Goal: Navigation & Orientation: Find specific page/section

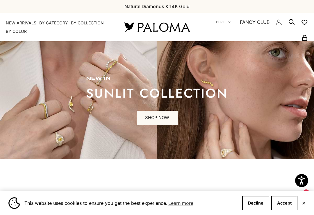
click at [89, 21] on summary "By Collection" at bounding box center [87, 23] width 33 height 6
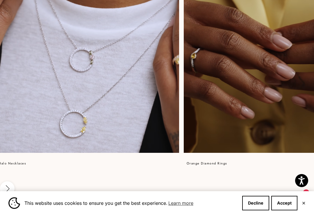
scroll to position [0, 16]
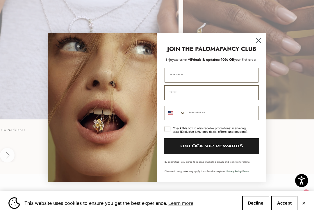
scroll to position [721, 0]
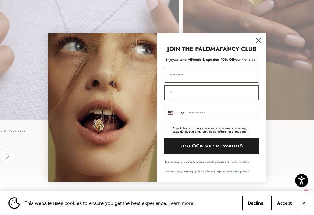
click at [258, 38] on circle "Close dialog" at bounding box center [258, 41] width 10 height 10
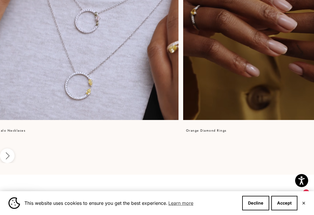
click at [258, 38] on video at bounding box center [280, 23] width 195 height 195
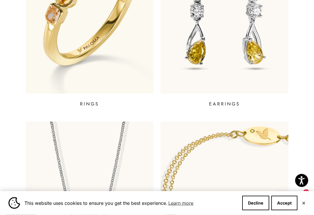
scroll to position [295, 0]
click at [254, 46] on img at bounding box center [224, 6] width 128 height 174
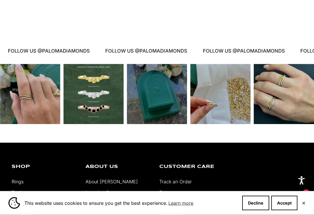
scroll to position [1156, 0]
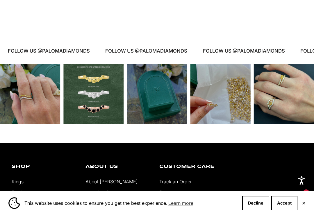
click at [285, 101] on div "Instagram post opens in a popup" at bounding box center [283, 94] width 60 height 60
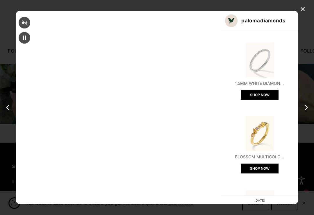
click at [305, 110] on div "next post" at bounding box center [304, 107] width 9 height 9
click at [304, 112] on div "next post" at bounding box center [304, 107] width 9 height 9
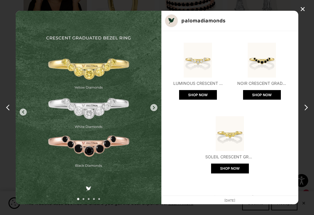
scroll to position [0, 0]
click at [303, 8] on div "✕" at bounding box center [302, 9] width 9 height 9
